Goal: Share content: Share content

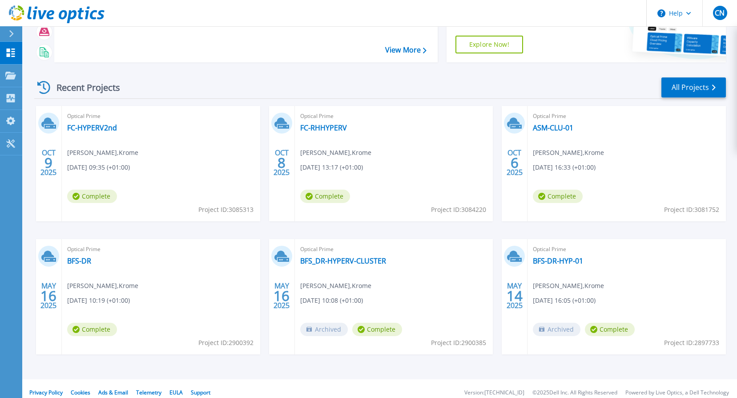
scroll to position [89, 0]
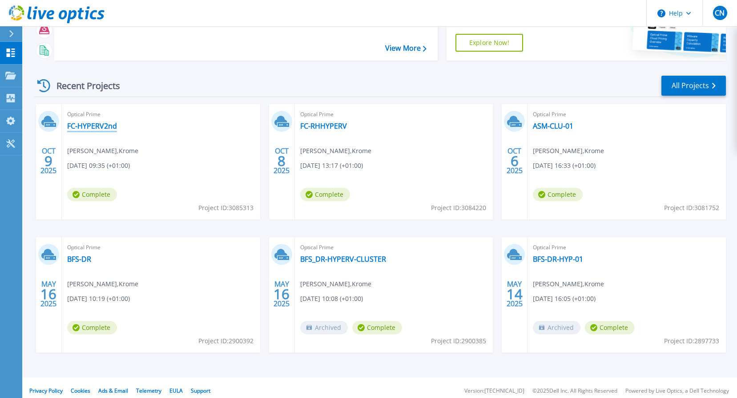
click at [82, 128] on link "FC-HYPERV2nd" at bounding box center [92, 125] width 50 height 9
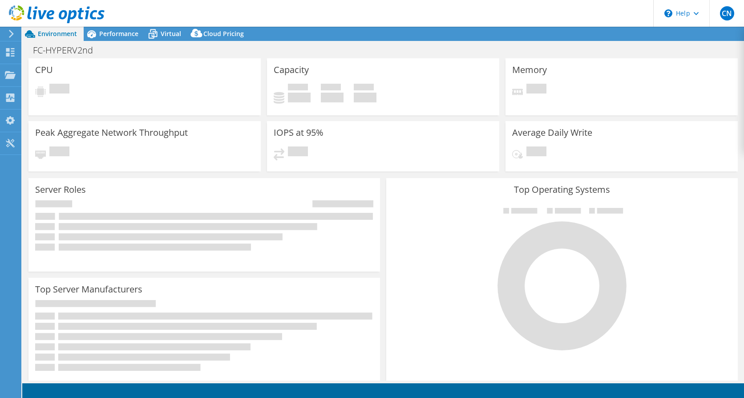
select select "USD"
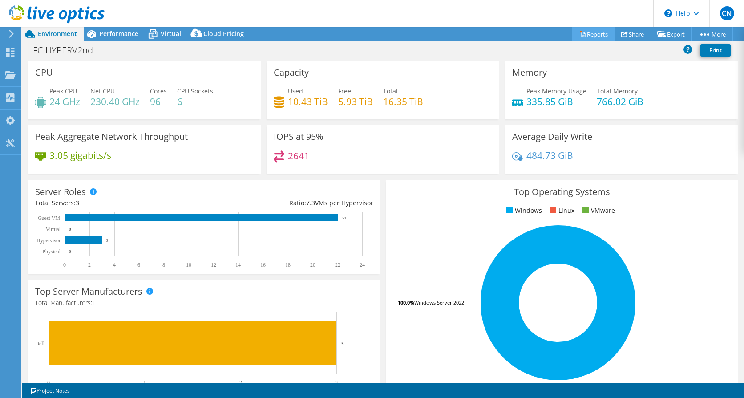
click at [590, 34] on link "Reports" at bounding box center [593, 34] width 43 height 14
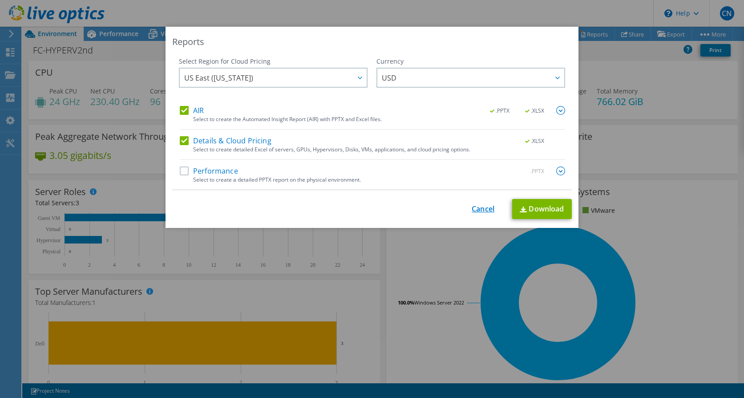
click at [480, 209] on link "Cancel" at bounding box center [483, 209] width 23 height 8
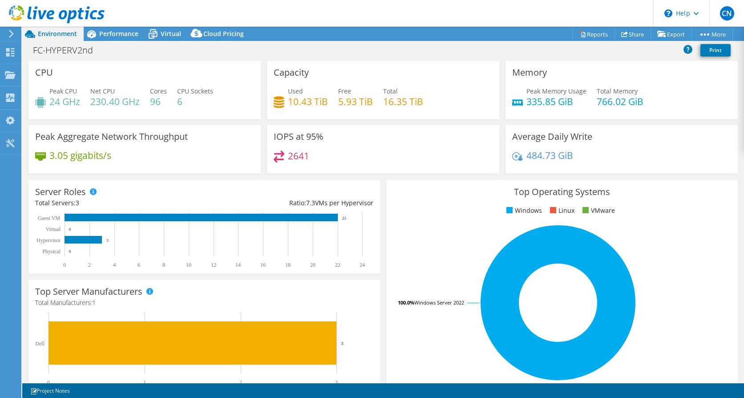
click at [329, 51] on div "FC-HYPERV2nd Print" at bounding box center [383, 50] width 722 height 16
click at [162, 32] on span "Virtual" at bounding box center [171, 33] width 20 height 8
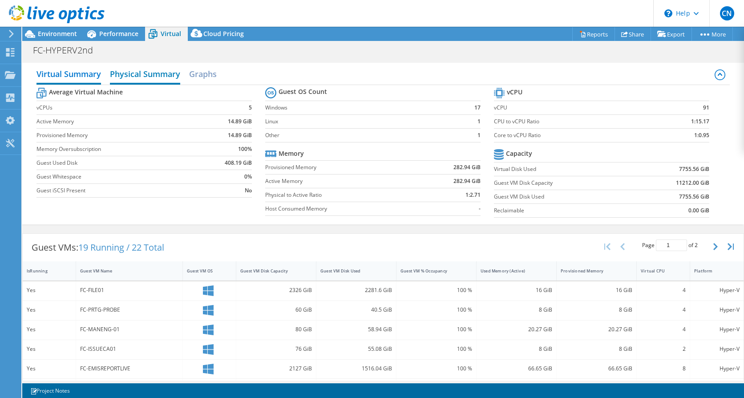
click at [146, 75] on h2 "Physical Summary" at bounding box center [145, 75] width 70 height 20
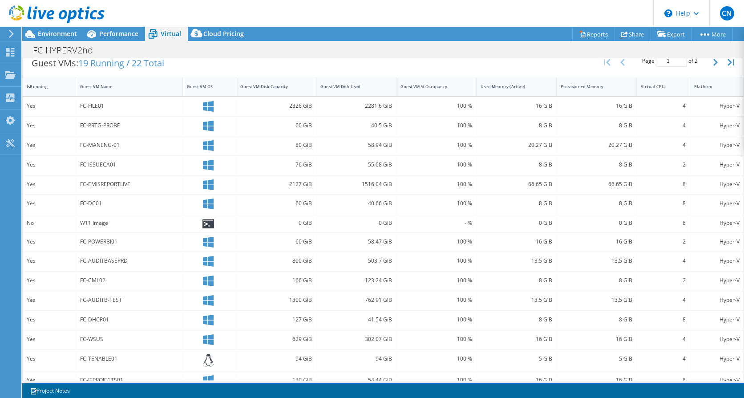
scroll to position [115, 0]
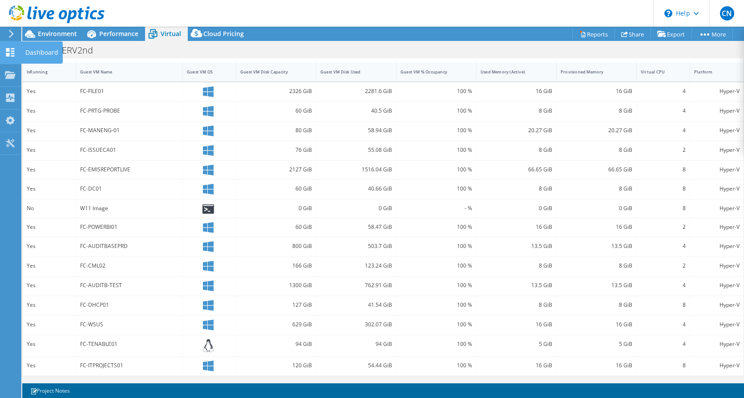
click at [11, 51] on icon at bounding box center [10, 52] width 11 height 8
click at [42, 53] on div "Dashboard" at bounding box center [42, 52] width 42 height 22
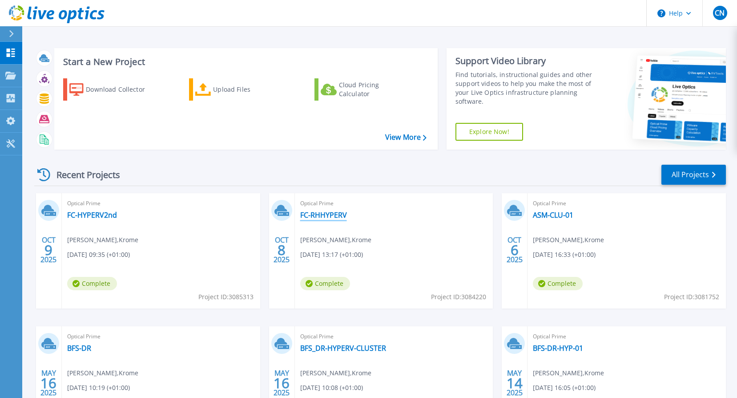
click at [324, 214] on link "FC-RHHYPERV" at bounding box center [323, 215] width 47 height 9
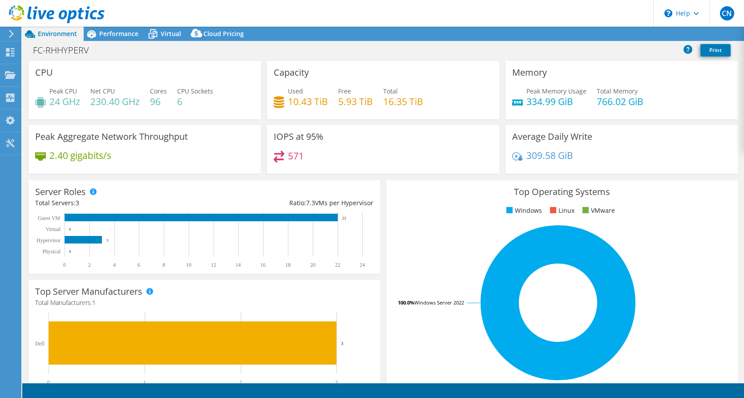
select select "EULondon"
select select "GBP"
click at [167, 35] on span "Virtual" at bounding box center [171, 33] width 20 height 8
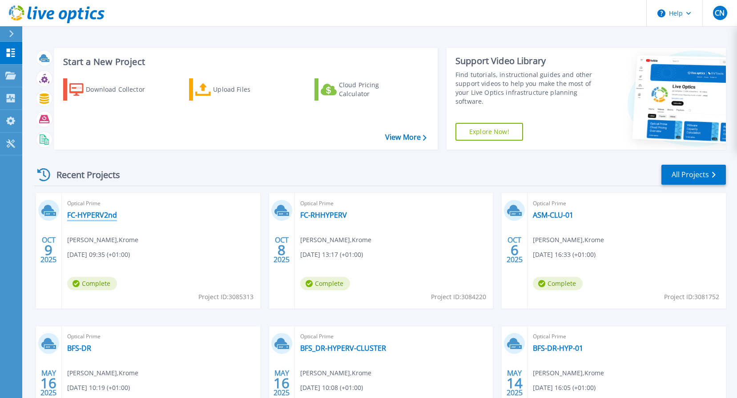
click at [86, 217] on link "FC-HYPERV2nd" at bounding box center [92, 215] width 50 height 9
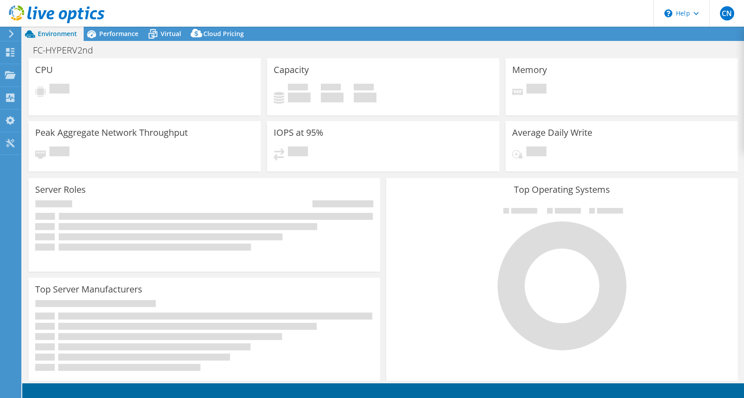
select select "USD"
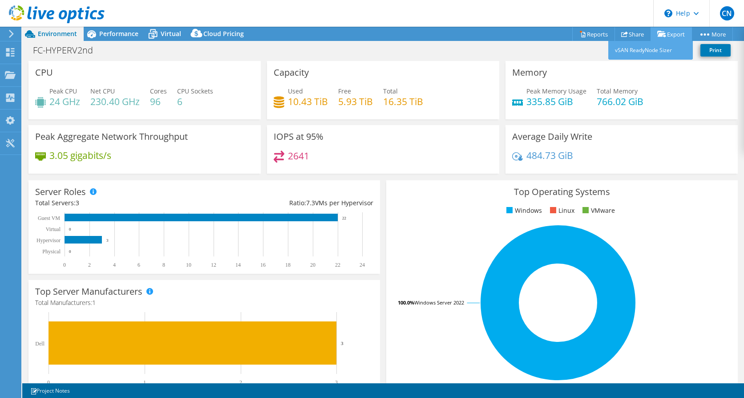
click at [676, 36] on link "Export" at bounding box center [671, 34] width 41 height 14
click at [665, 28] on link "Export" at bounding box center [671, 34] width 41 height 14
click at [665, 32] on link "Export" at bounding box center [671, 34] width 41 height 14
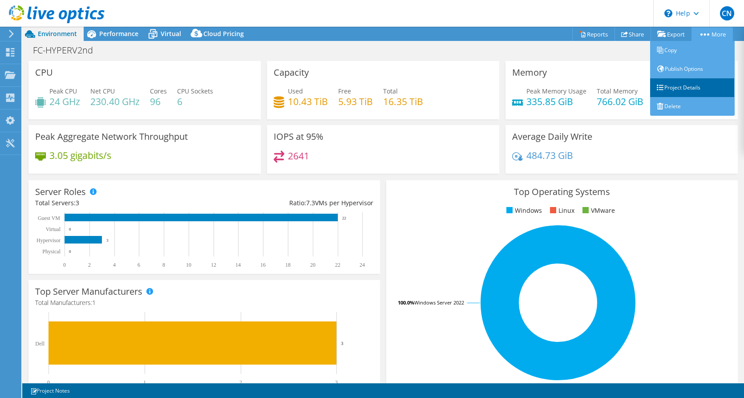
click at [687, 90] on link "Project Details" at bounding box center [692, 87] width 85 height 19
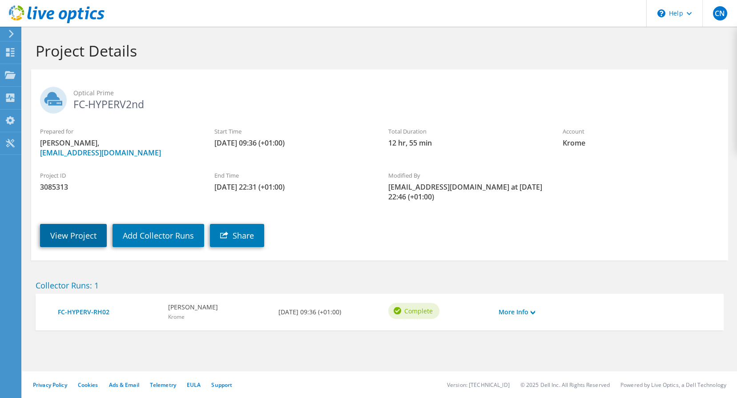
click at [60, 234] on link "View Project" at bounding box center [73, 235] width 67 height 23
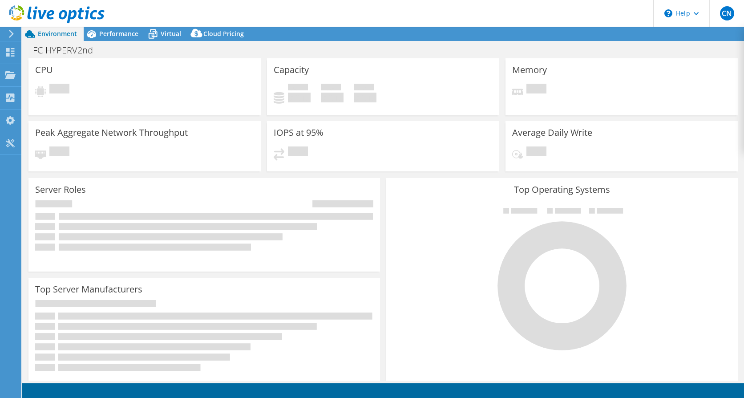
select select "USD"
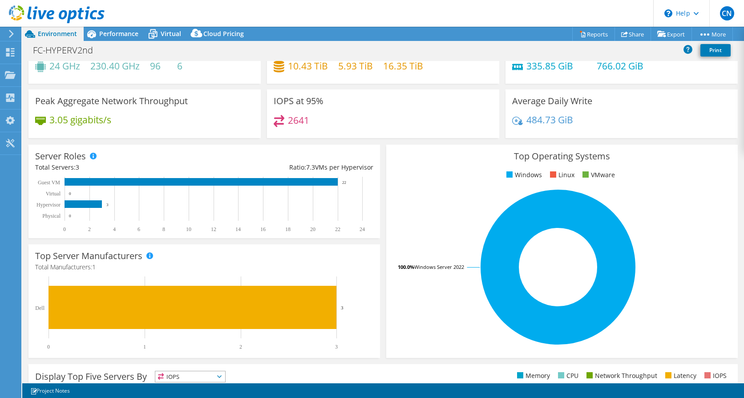
scroll to position [89, 0]
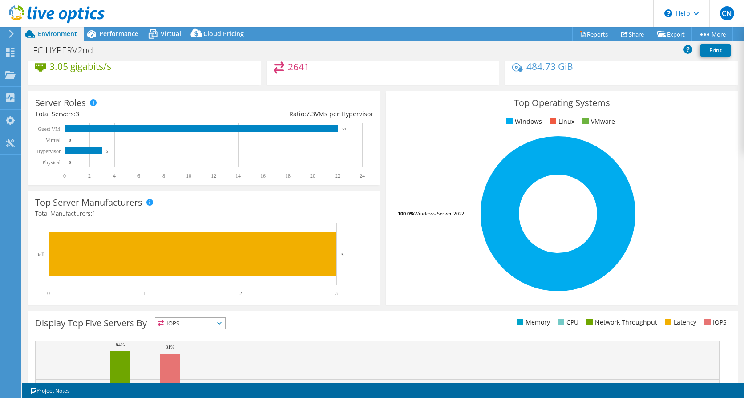
click at [383, 88] on div "Top Operating Systems Windows Linux VMware 100.0% Windows Server 2022" at bounding box center [562, 197] width 358 height 219
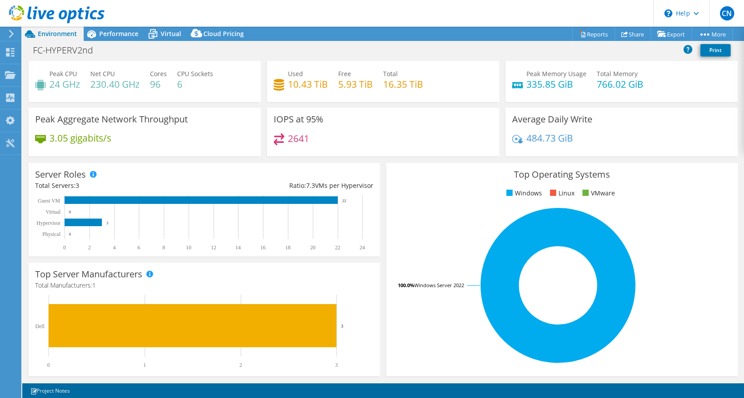
scroll to position [0, 0]
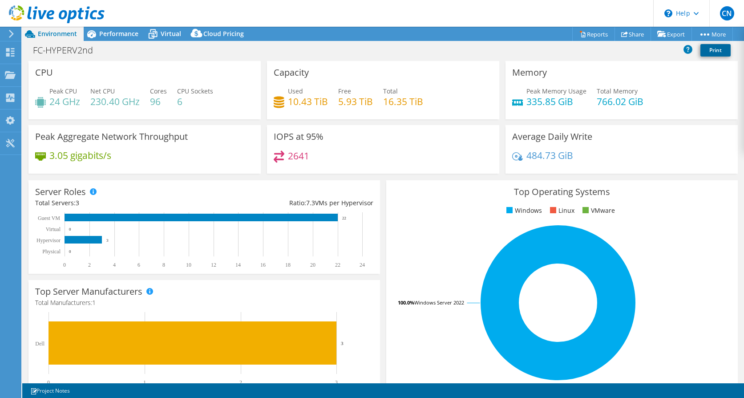
click at [716, 50] on link "Print" at bounding box center [716, 50] width 30 height 12
click at [628, 29] on link "Share" at bounding box center [633, 34] width 36 height 14
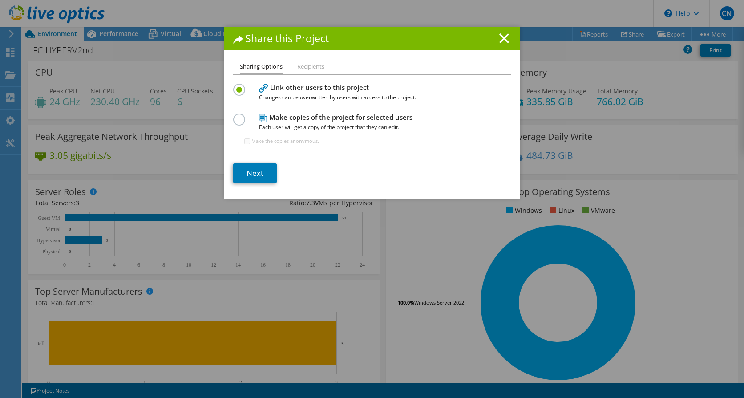
click at [307, 69] on li "Recipients" at bounding box center [310, 66] width 27 height 11
click at [304, 65] on li "Recipients" at bounding box center [310, 66] width 27 height 11
click at [251, 170] on link "Next" at bounding box center [255, 173] width 44 height 20
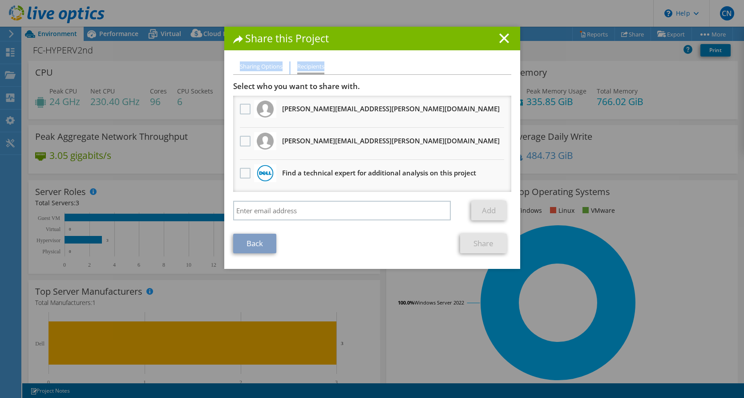
click at [361, 66] on ul "Sharing Options Recipients" at bounding box center [372, 67] width 278 height 13
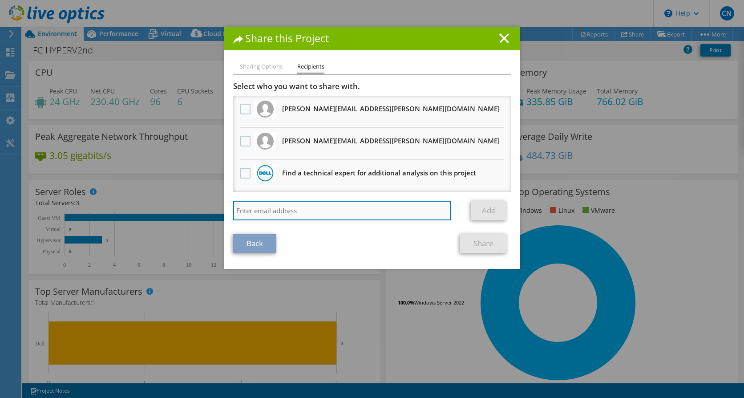
click at [256, 212] on input "search" at bounding box center [342, 211] width 218 height 20
type input "ryan.bentley@krome.co.uk"
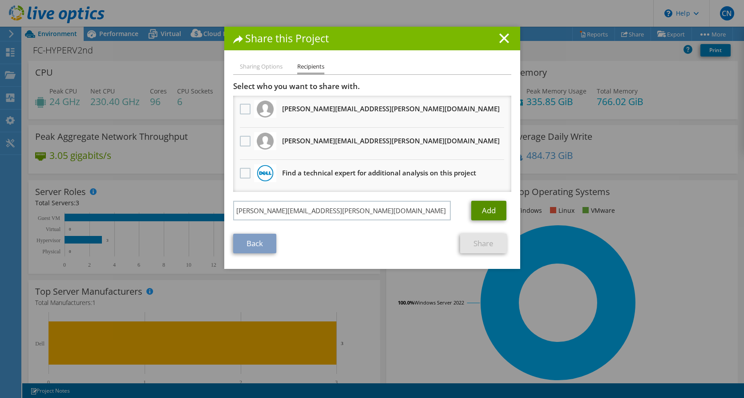
click at [487, 212] on link "Add" at bounding box center [488, 211] width 35 height 20
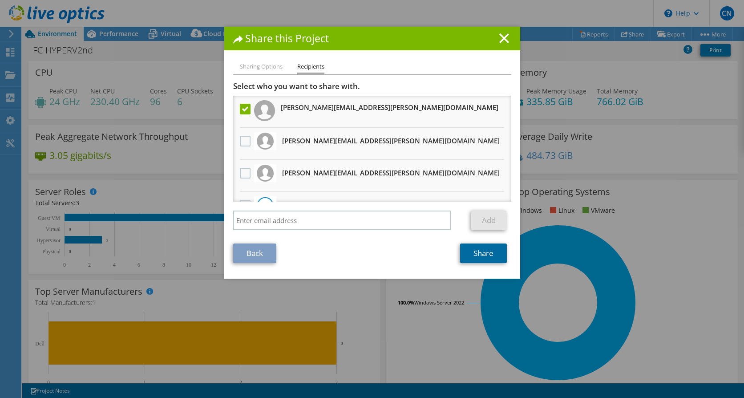
click at [483, 247] on link "Share" at bounding box center [483, 253] width 47 height 20
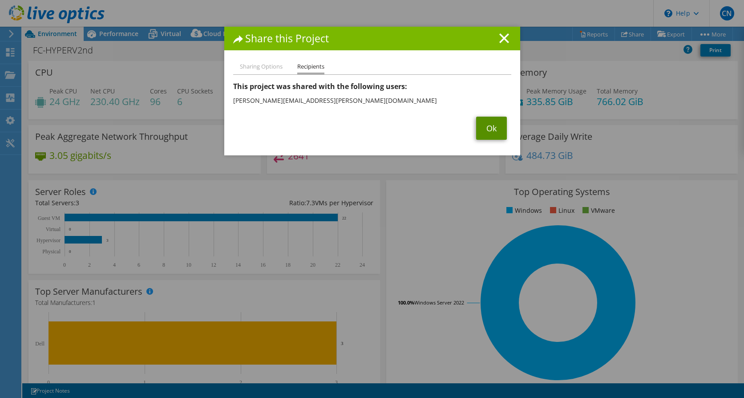
click at [491, 128] on link "Ok" at bounding box center [491, 128] width 31 height 23
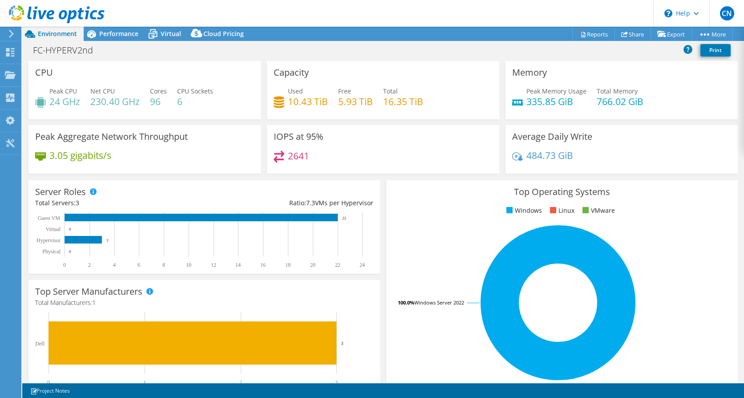
click at [277, 12] on header "CN End User Cezar Negru cezar.negru@krome.co.uk Krome My Profile Log Out \n Hel…" at bounding box center [372, 13] width 744 height 27
click at [169, 30] on span "Virtual" at bounding box center [171, 33] width 20 height 8
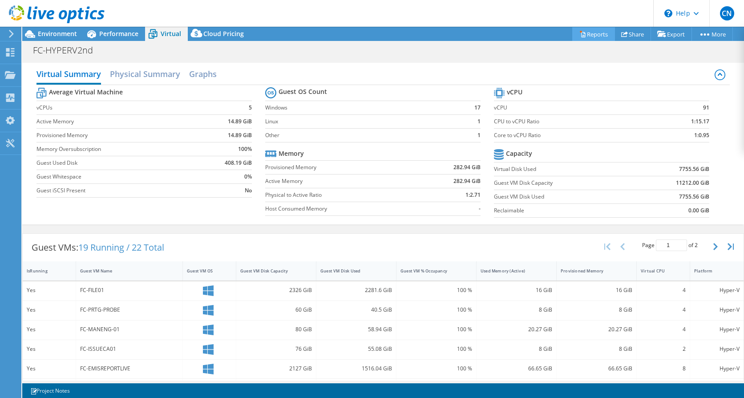
click at [585, 36] on link "Reports" at bounding box center [593, 34] width 43 height 14
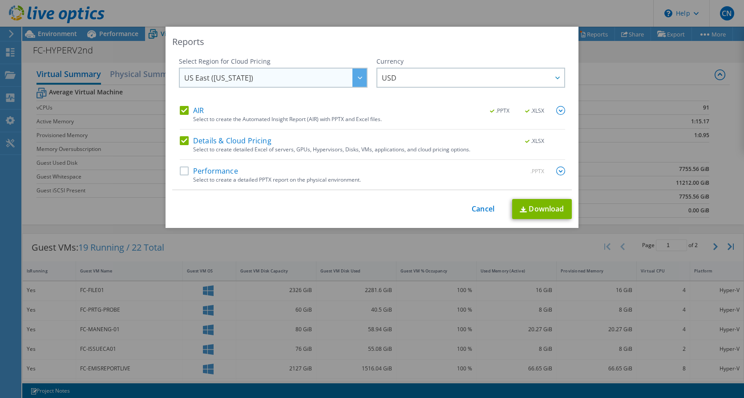
click at [317, 78] on span "US East ([US_STATE])" at bounding box center [275, 78] width 182 height 18
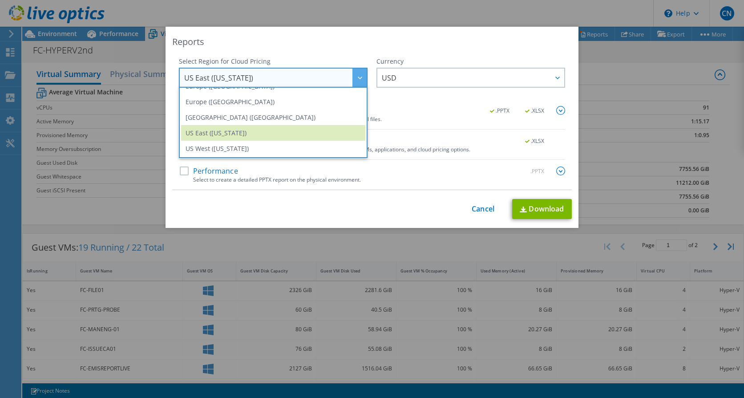
scroll to position [120, 0]
click at [219, 95] on li "Europe ([GEOGRAPHIC_DATA])" at bounding box center [273, 101] width 184 height 16
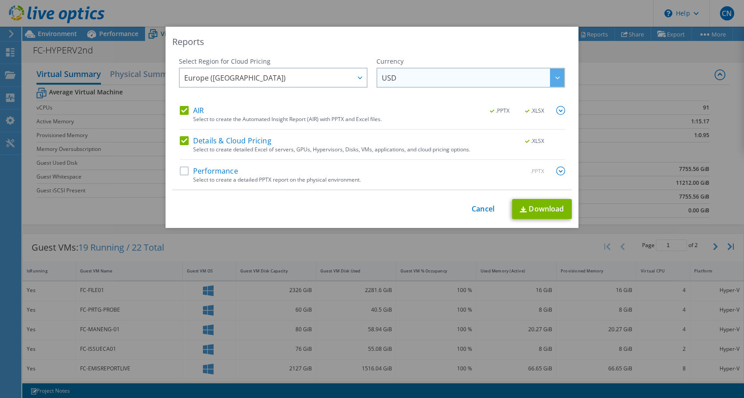
click at [428, 76] on span "USD" at bounding box center [473, 78] width 182 height 18
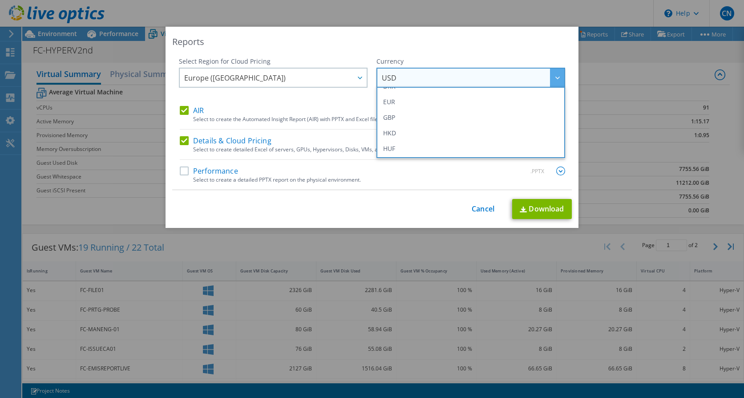
scroll to position [134, 0]
click at [397, 105] on li "GBP" at bounding box center [471, 104] width 184 height 16
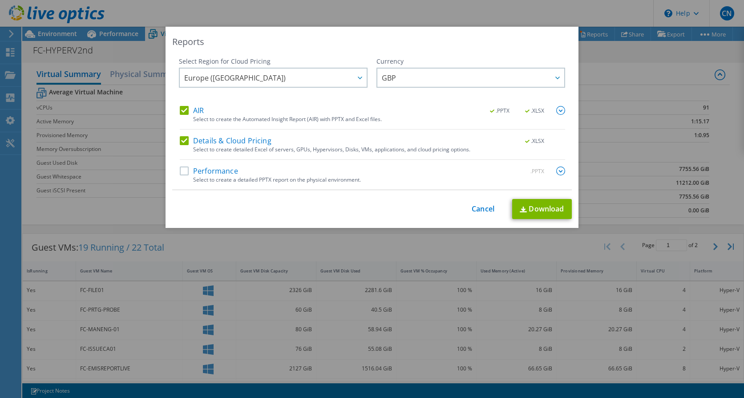
click at [341, 37] on div "Reports" at bounding box center [372, 42] width 400 height 12
click at [182, 170] on label "Performance" at bounding box center [209, 170] width 58 height 9
click at [0, 0] on input "Performance" at bounding box center [0, 0] width 0 height 0
click at [544, 212] on link "Download" at bounding box center [542, 209] width 60 height 20
click at [451, 36] on div "Reports" at bounding box center [372, 42] width 400 height 12
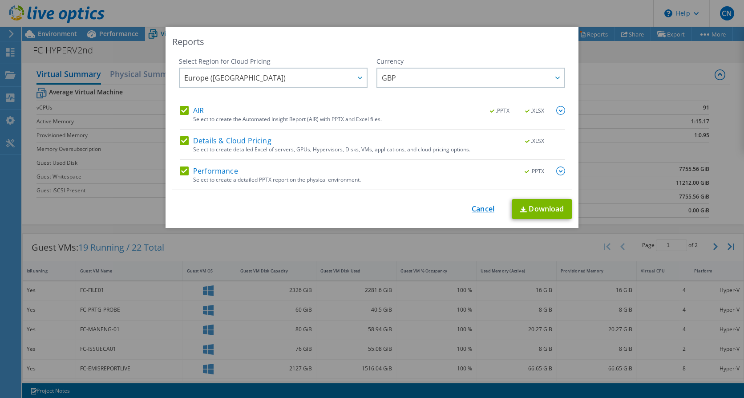
click at [476, 210] on link "Cancel" at bounding box center [483, 209] width 23 height 8
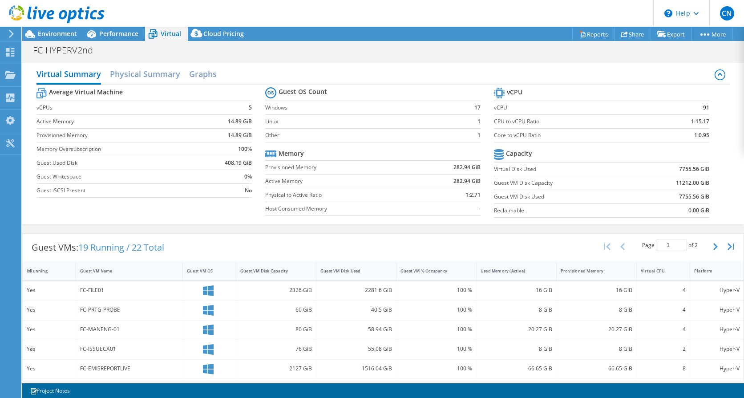
click at [304, 13] on header "CN End User Cezar Negru cezar.negru@krome.co.uk Krome My Profile Log Out \n Hel…" at bounding box center [372, 13] width 744 height 27
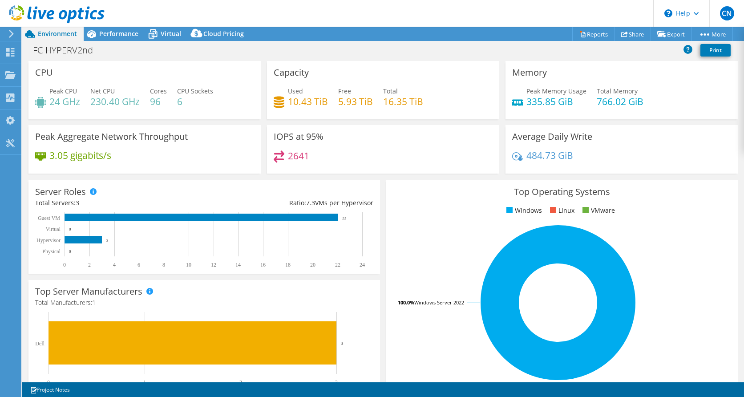
select select "EULondon"
select select "GBP"
